Goal: Find specific page/section: Find specific page/section

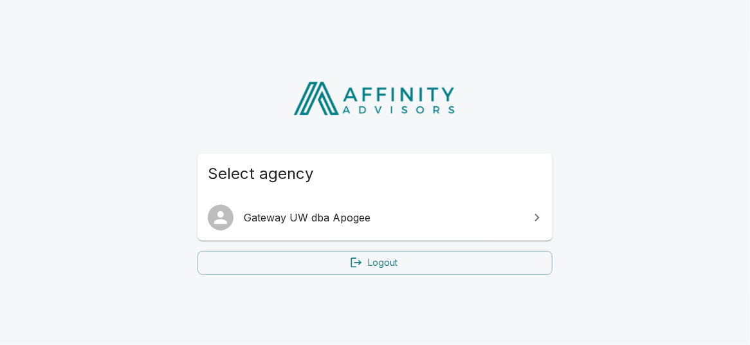
click at [310, 213] on span "Gateway UW dba Apogee" at bounding box center [383, 217] width 278 height 15
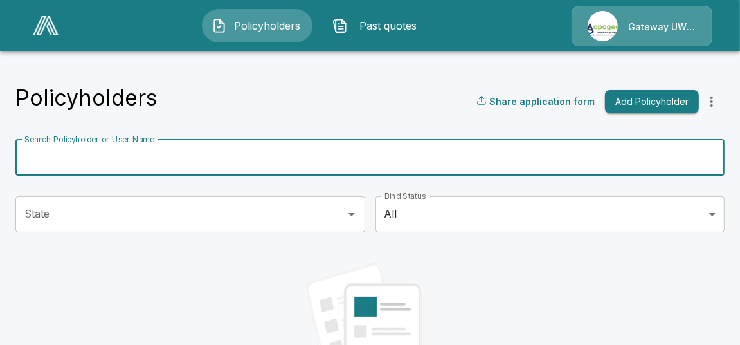
click at [185, 159] on input "Search Policyholder or User Name" at bounding box center [362, 158] width 695 height 36
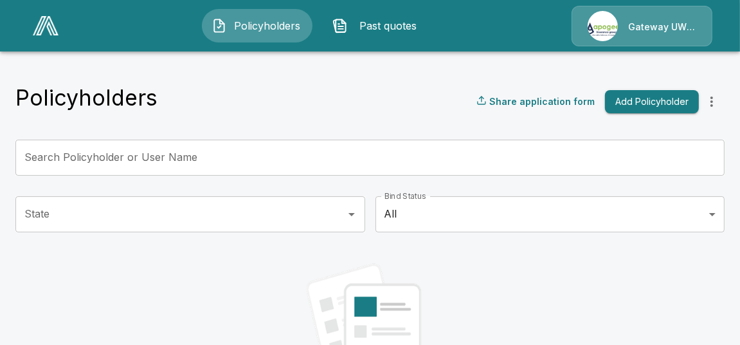
click at [669, 27] on div "Gateway UW dba Apogee" at bounding box center [642, 26] width 141 height 41
click at [51, 29] on img at bounding box center [46, 25] width 26 height 19
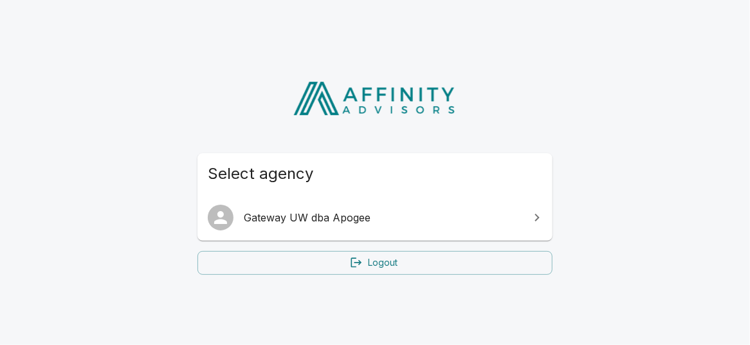
click at [246, 214] on span "Gateway UW dba Apogee" at bounding box center [383, 217] width 278 height 15
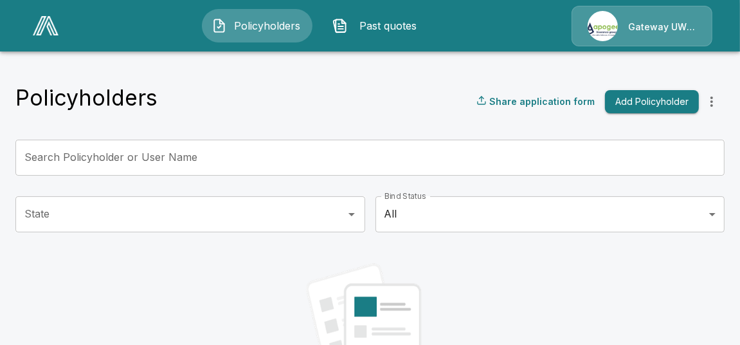
click at [719, 105] on icon "more" at bounding box center [711, 101] width 15 height 15
click at [379, 176] on div "Search Policyholder or User Name Search Policyholder or User Name" at bounding box center [369, 163] width 709 height 46
click at [375, 165] on input "Search Policyholder or User Name" at bounding box center [362, 158] width 695 height 36
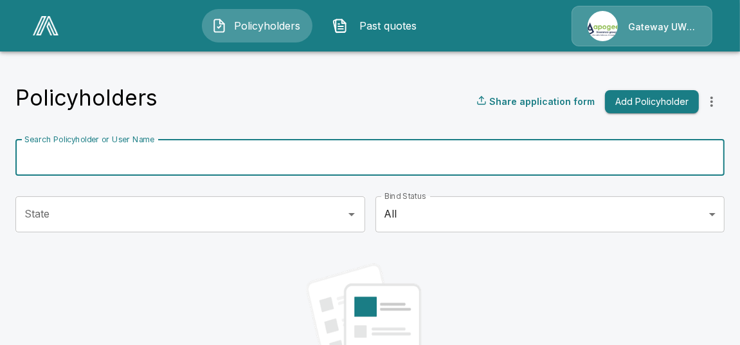
click at [342, 26] on img "button" at bounding box center [339, 25] width 15 height 15
